Goal: Task Accomplishment & Management: Complete application form

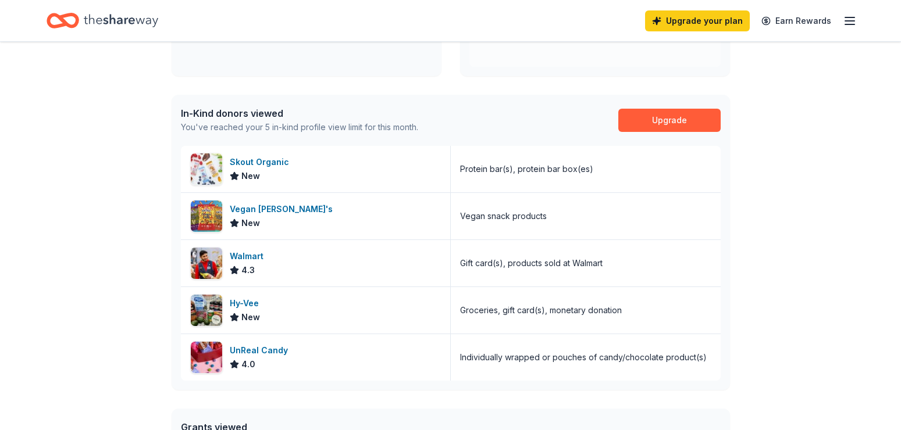
scroll to position [297, 0]
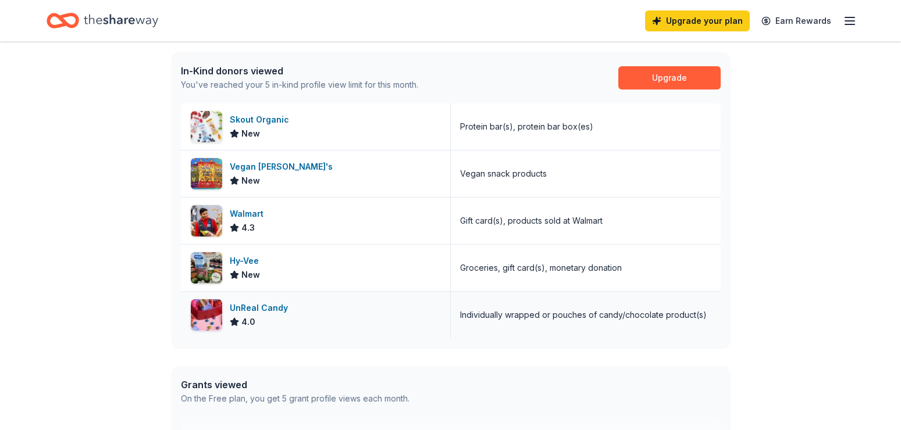
click at [275, 309] on div "UnReal Candy" at bounding box center [261, 308] width 63 height 14
click at [300, 226] on div "Walmart 4.3" at bounding box center [316, 221] width 270 height 47
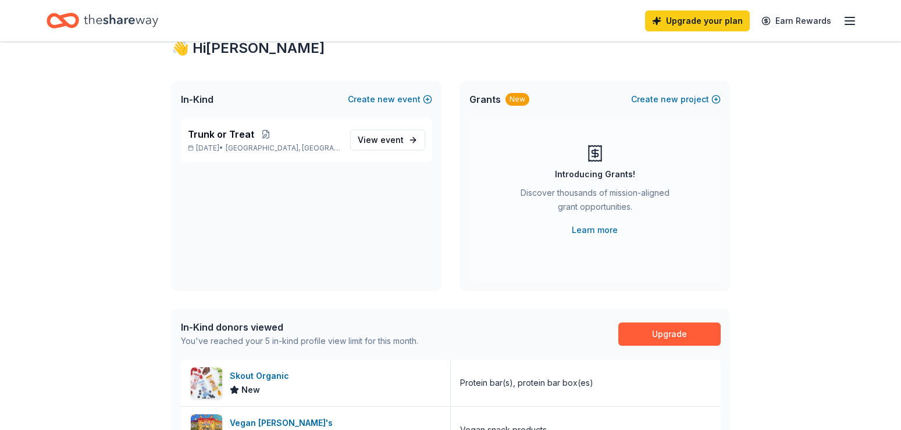
scroll to position [0, 0]
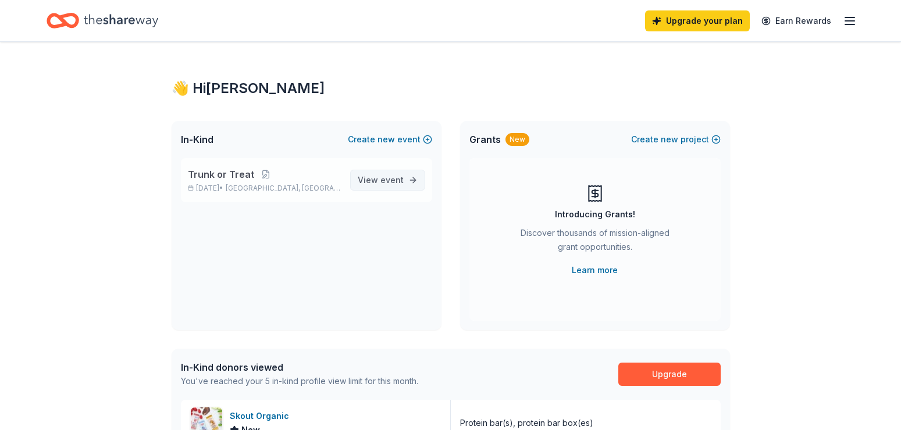
click at [407, 182] on link "View event" at bounding box center [387, 180] width 75 height 21
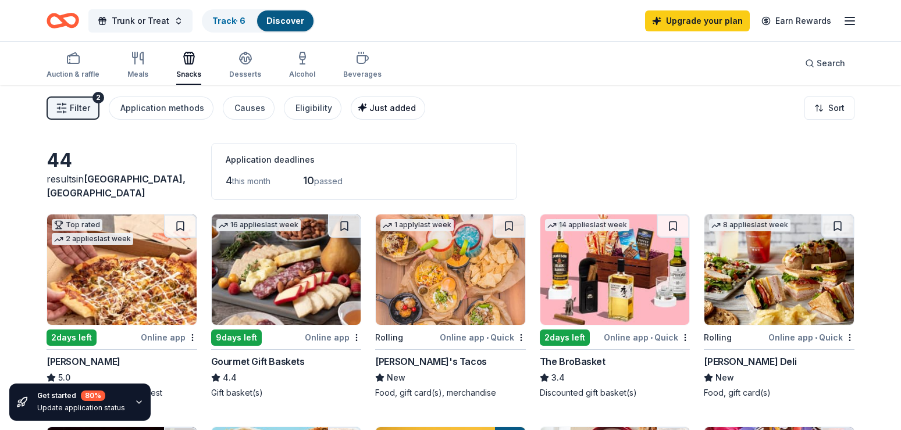
click at [378, 104] on span "Just added" at bounding box center [392, 108] width 47 height 10
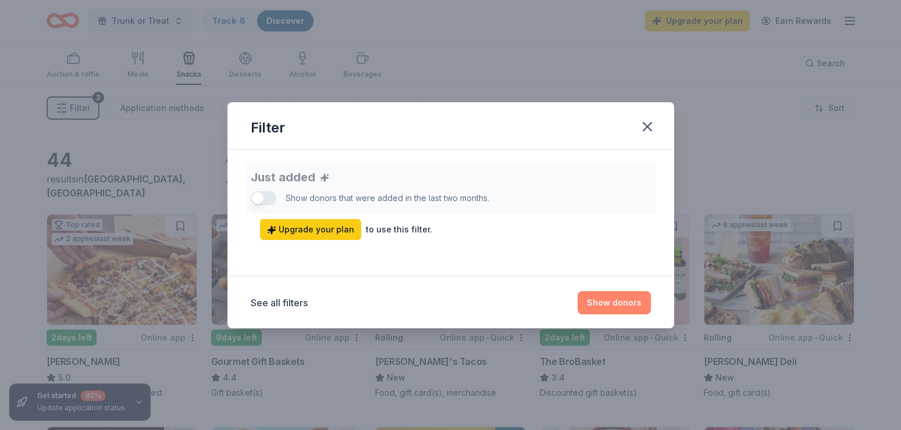
click at [620, 292] on button "Show donors" at bounding box center [614, 302] width 73 height 23
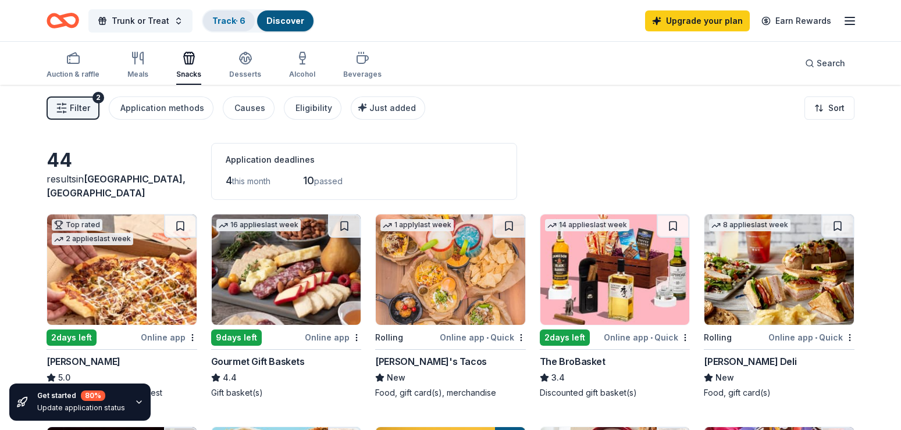
click at [231, 14] on div "Track · 6" at bounding box center [229, 20] width 52 height 21
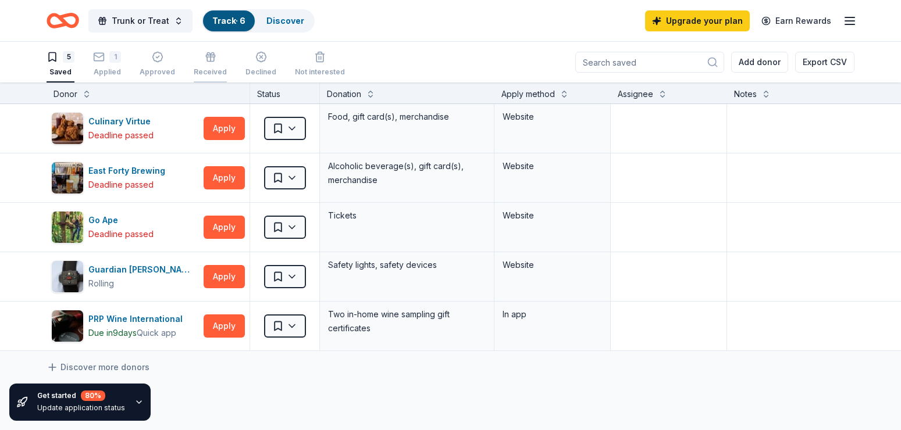
click at [202, 57] on div "button" at bounding box center [210, 57] width 33 height 12
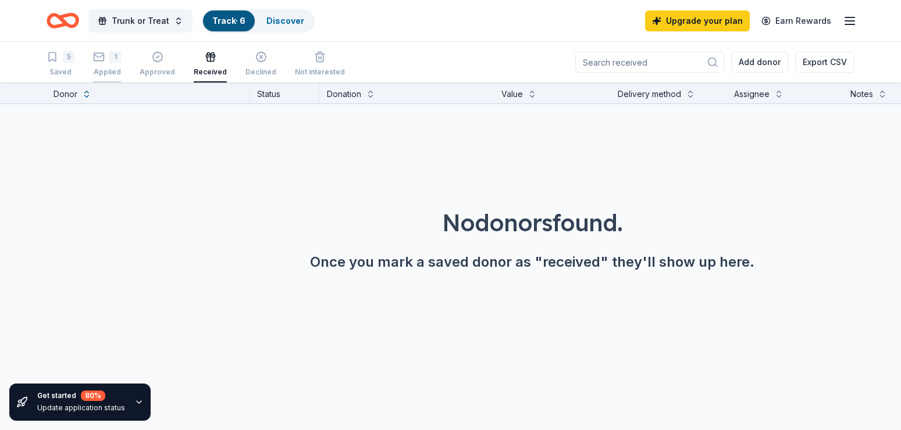
click at [96, 70] on div "Applied" at bounding box center [107, 71] width 28 height 9
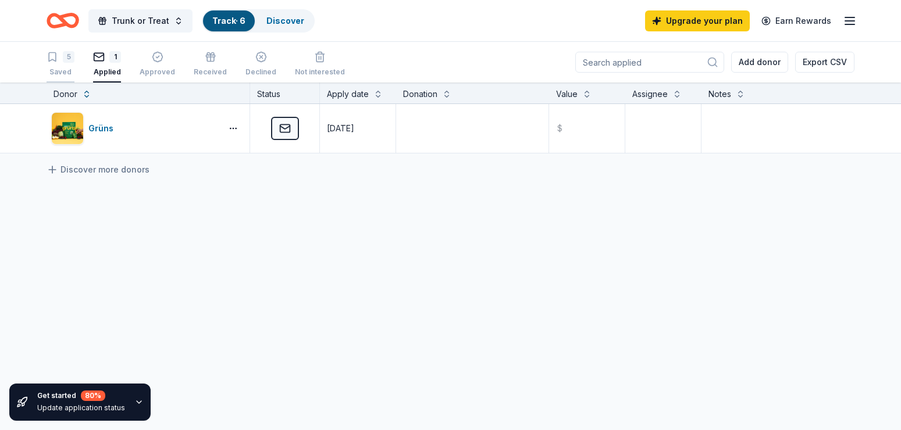
click at [69, 70] on div "Saved" at bounding box center [61, 71] width 28 height 9
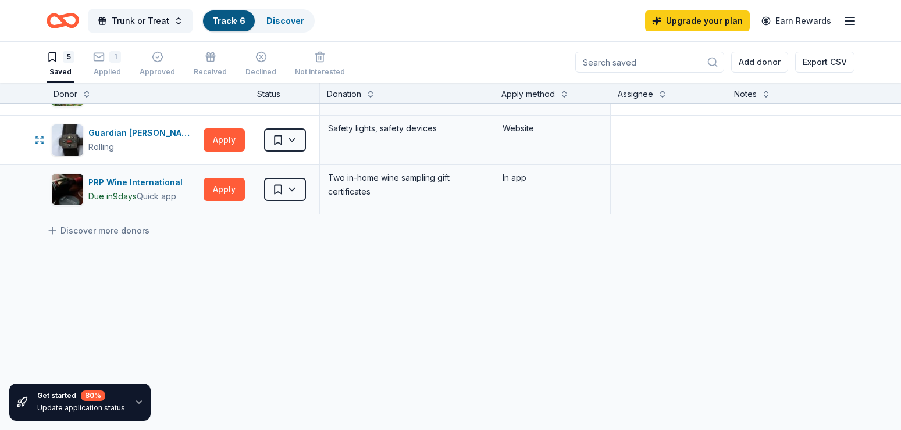
scroll to position [139, 0]
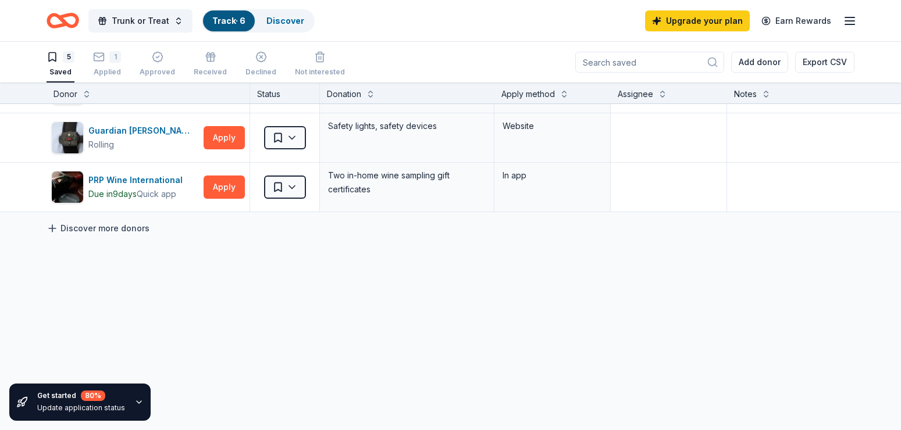
click at [115, 224] on link "Discover more donors" at bounding box center [98, 229] width 103 height 14
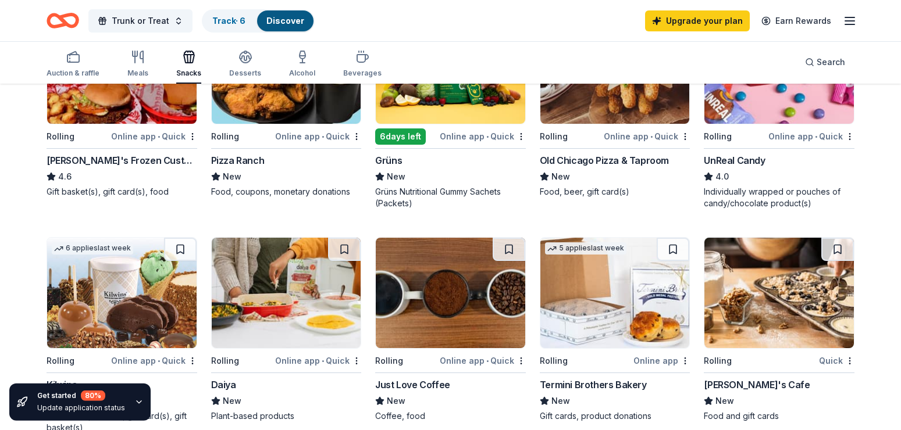
scroll to position [415, 0]
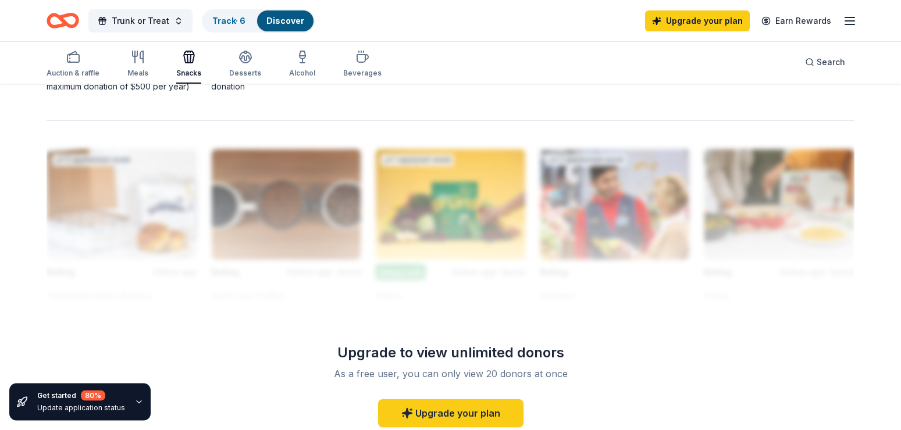
scroll to position [1009, 0]
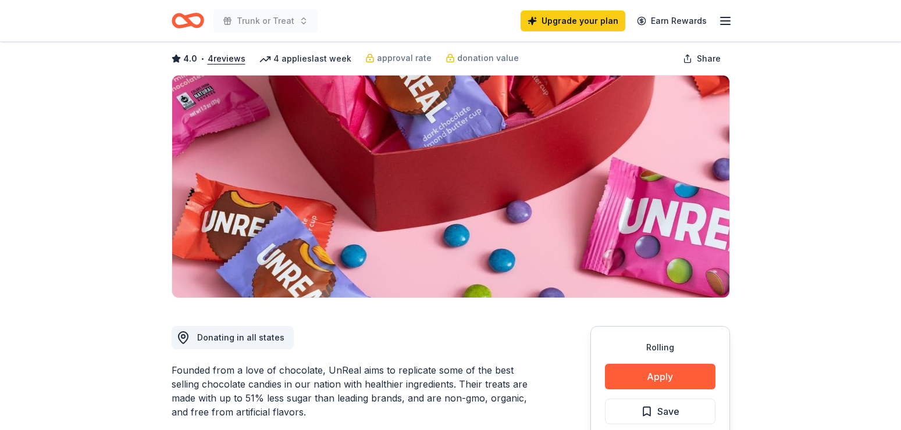
scroll to position [119, 0]
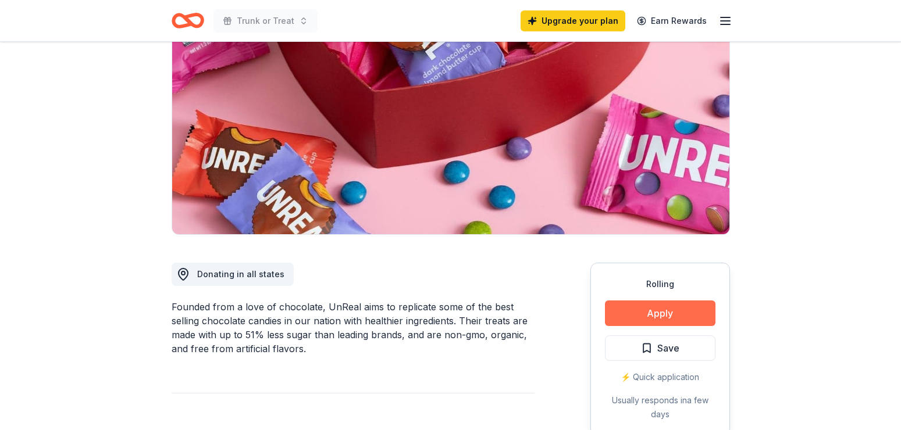
click at [637, 312] on button "Apply" at bounding box center [660, 314] width 111 height 26
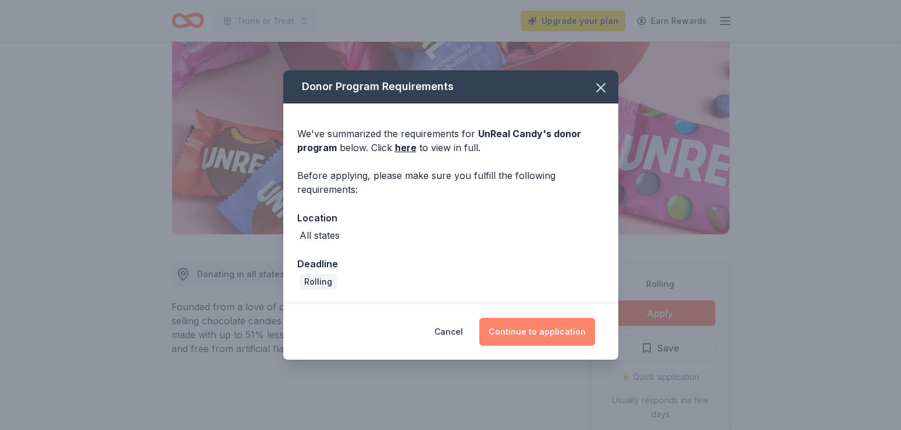
click at [513, 336] on button "Continue to application" at bounding box center [537, 332] width 116 height 28
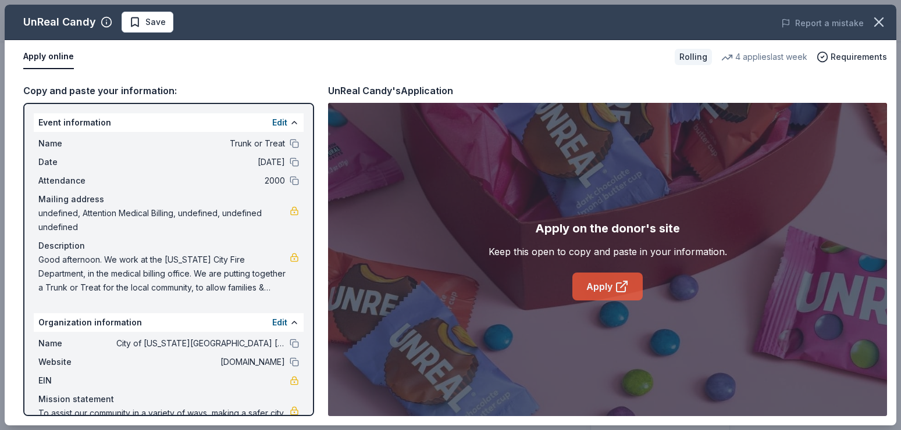
click at [589, 279] on link "Apply" at bounding box center [607, 287] width 70 height 28
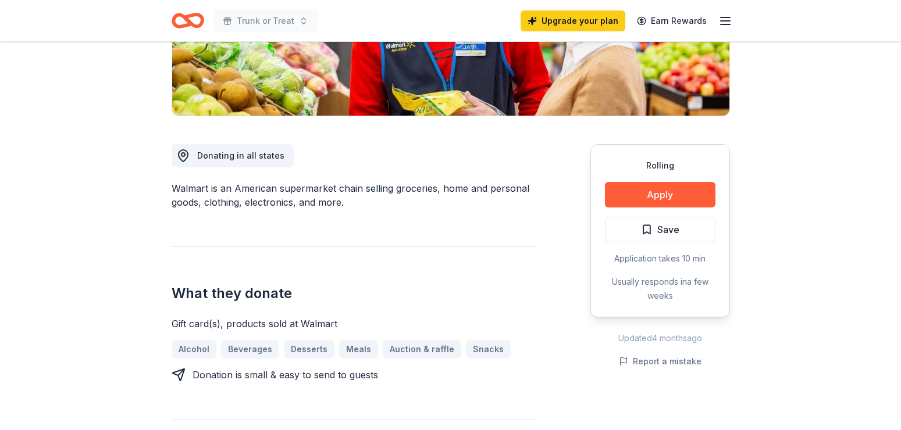
scroll to position [297, 0]
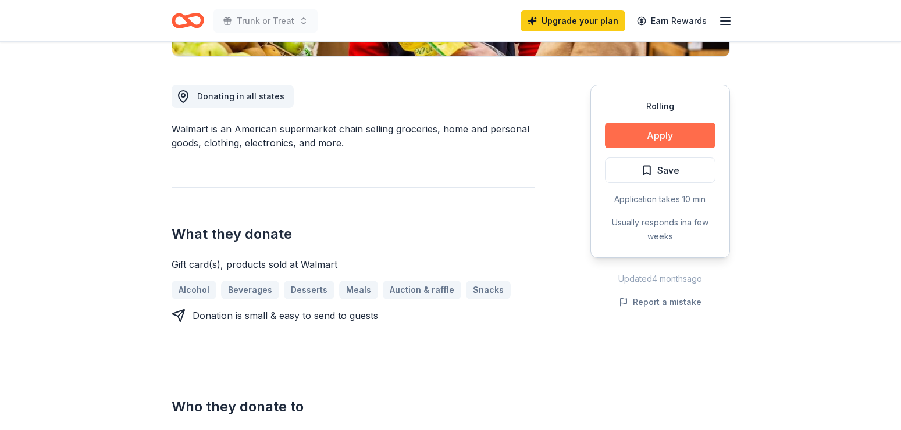
click at [636, 134] on button "Apply" at bounding box center [660, 136] width 111 height 26
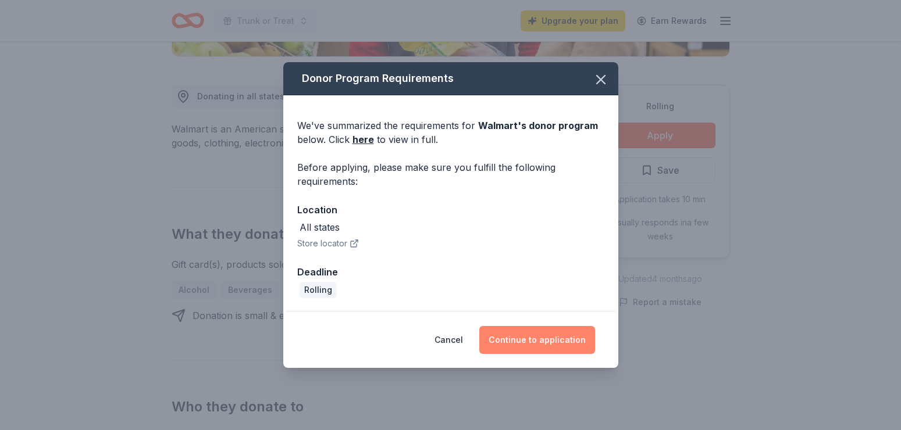
click at [532, 337] on button "Continue to application" at bounding box center [537, 340] width 116 height 28
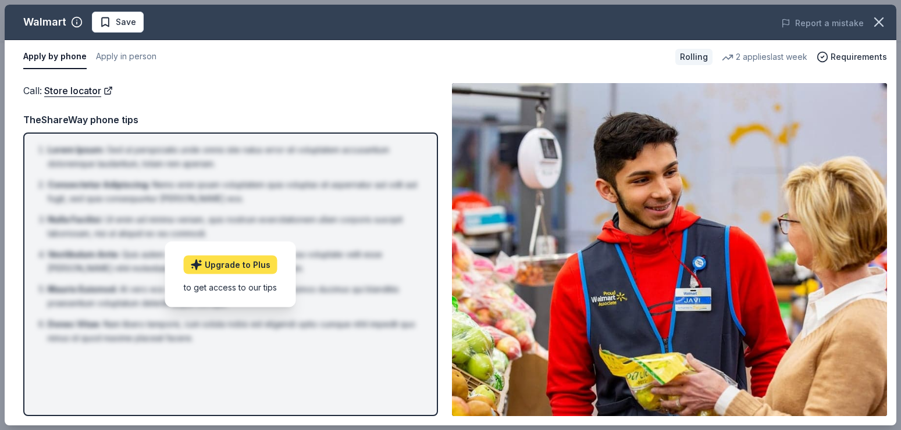
click at [240, 263] on link "Upgrade to Plus" at bounding box center [231, 264] width 94 height 19
